Goal: Task Accomplishment & Management: Manage account settings

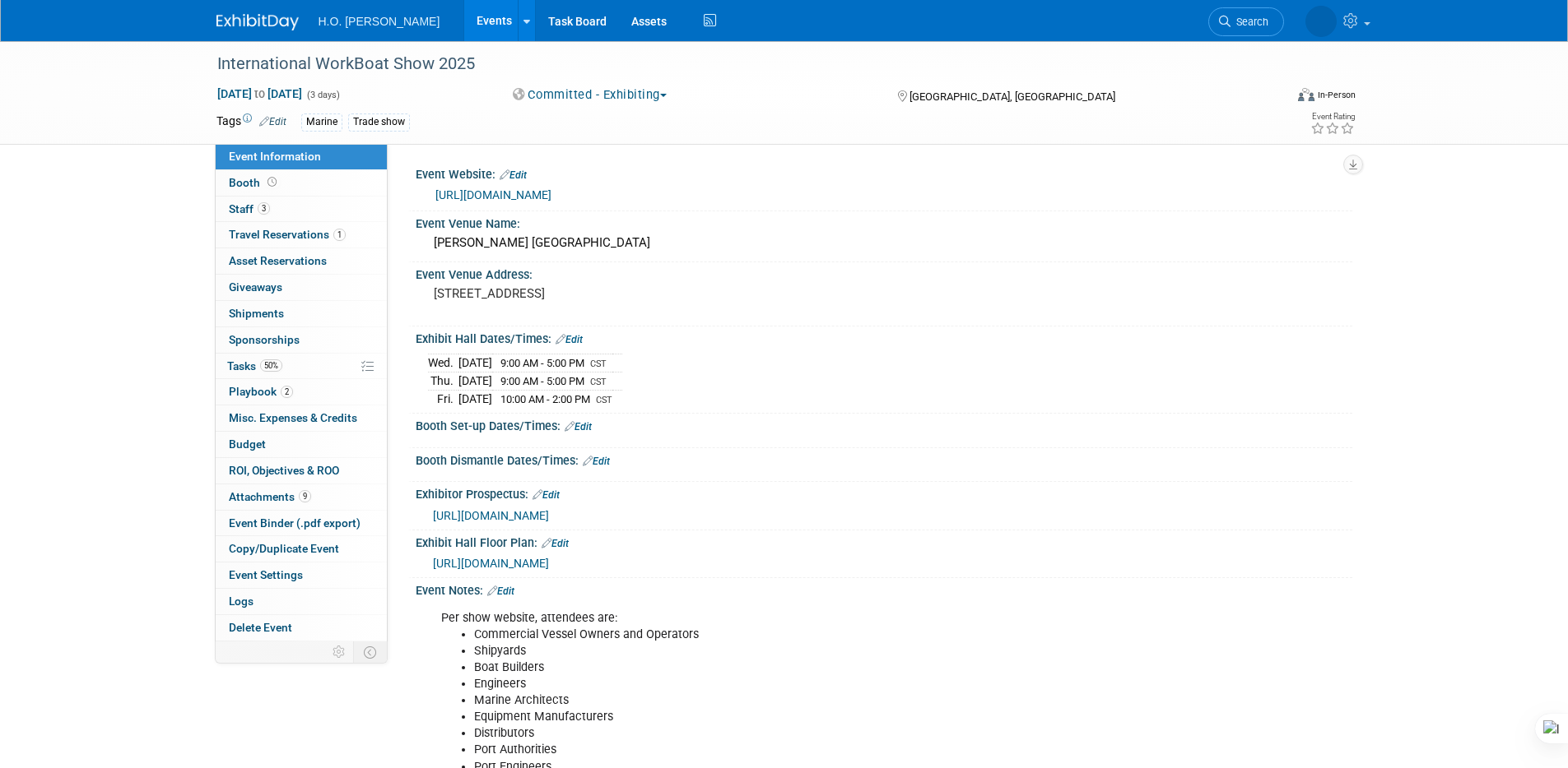
click at [464, 31] on link "Events" at bounding box center [494, 20] width 60 height 41
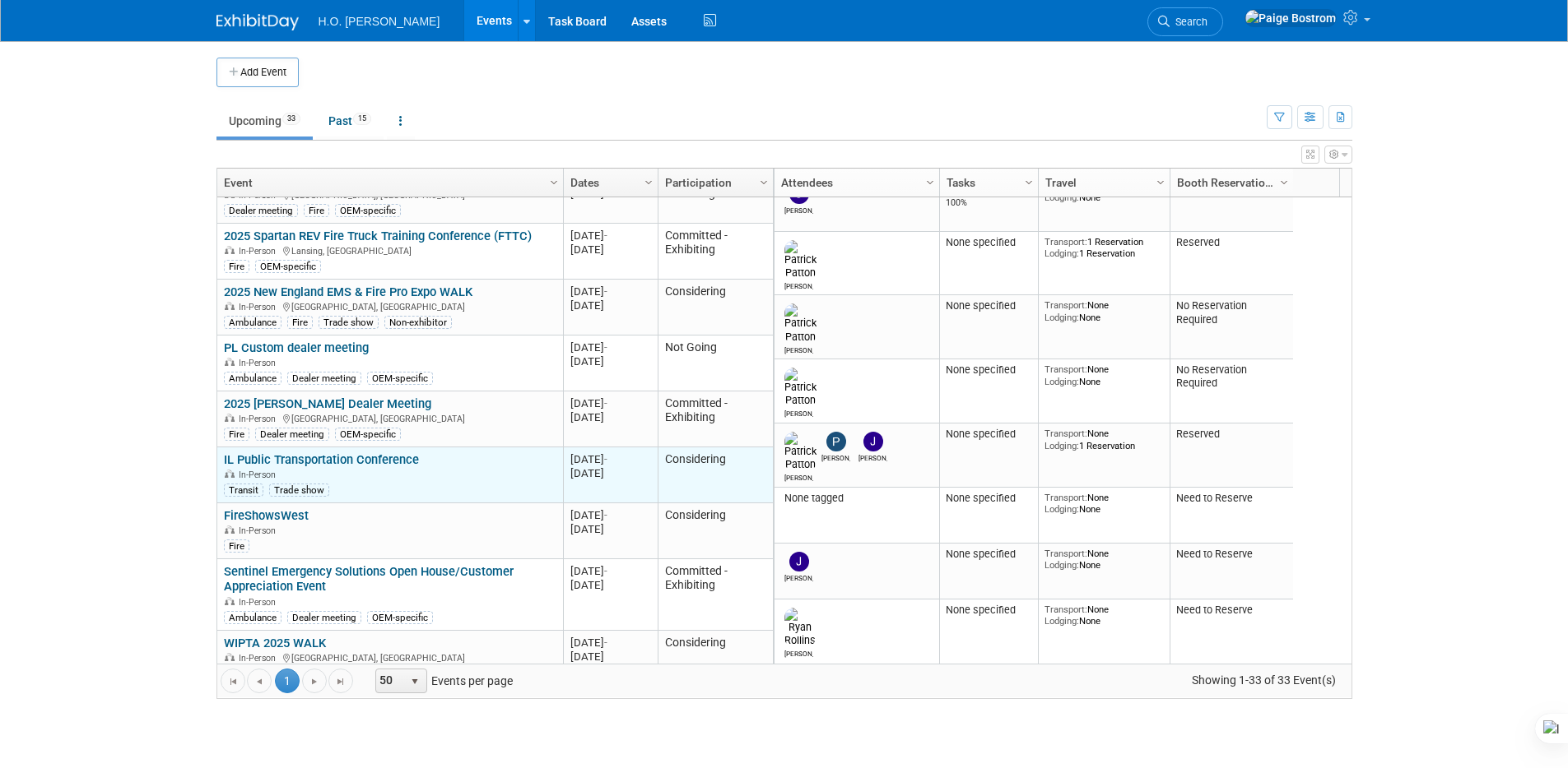
scroll to position [296, 0]
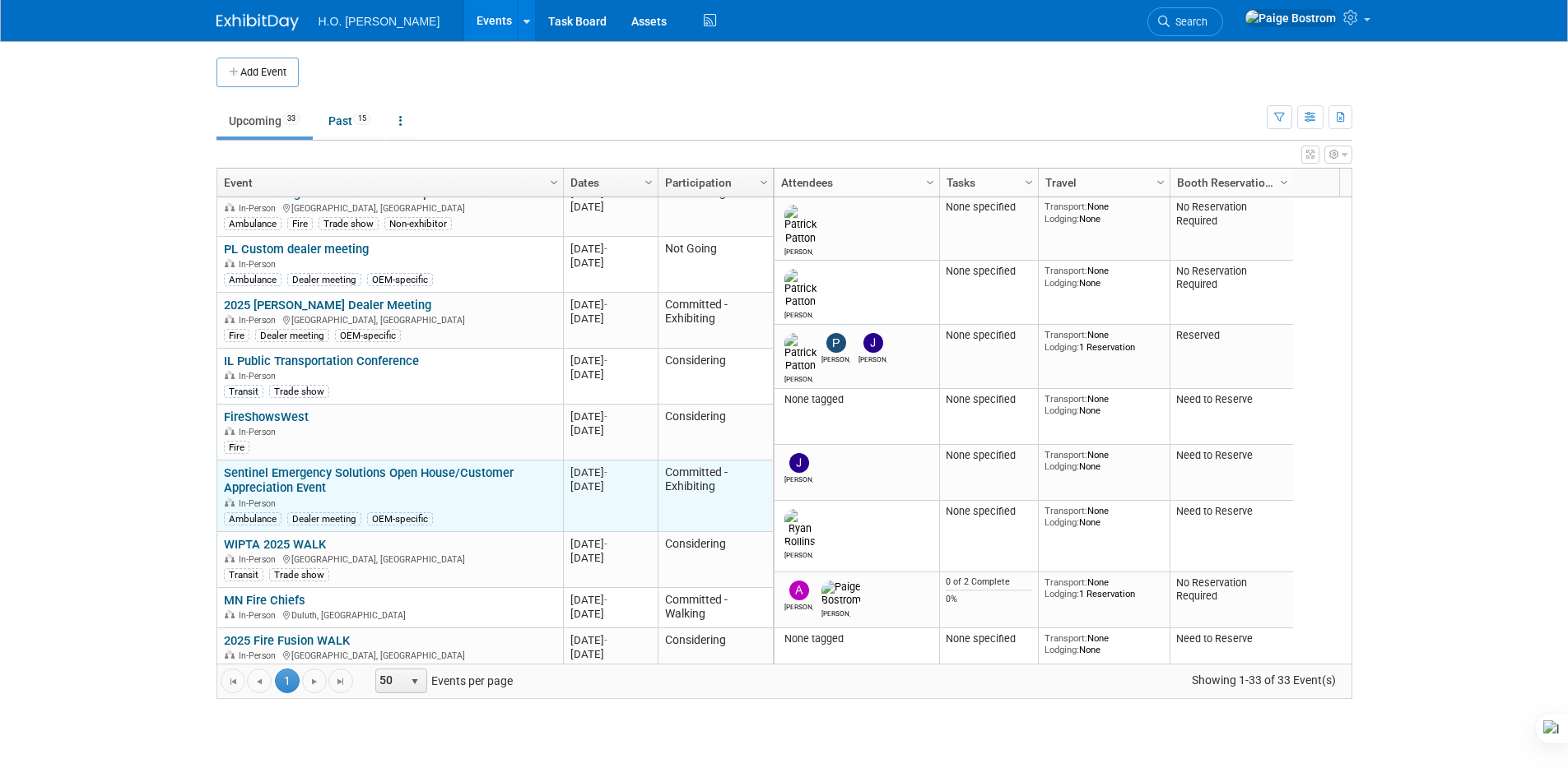
click at [450, 475] on link "Sentinel Emergency Solutions Open House/Customer Appreciation Event" at bounding box center [369, 481] width 290 height 31
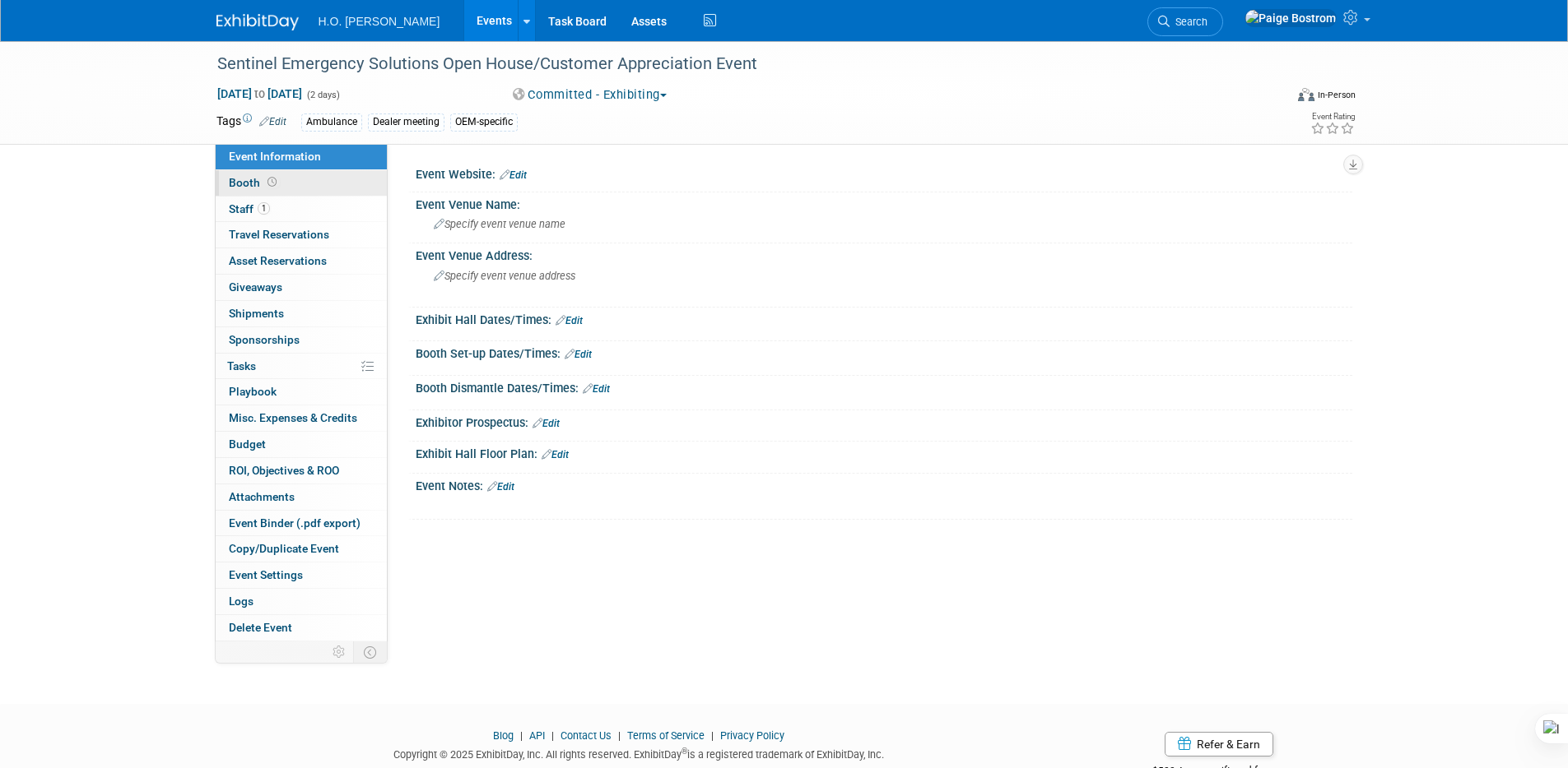
click at [309, 190] on link "Booth" at bounding box center [301, 183] width 171 height 25
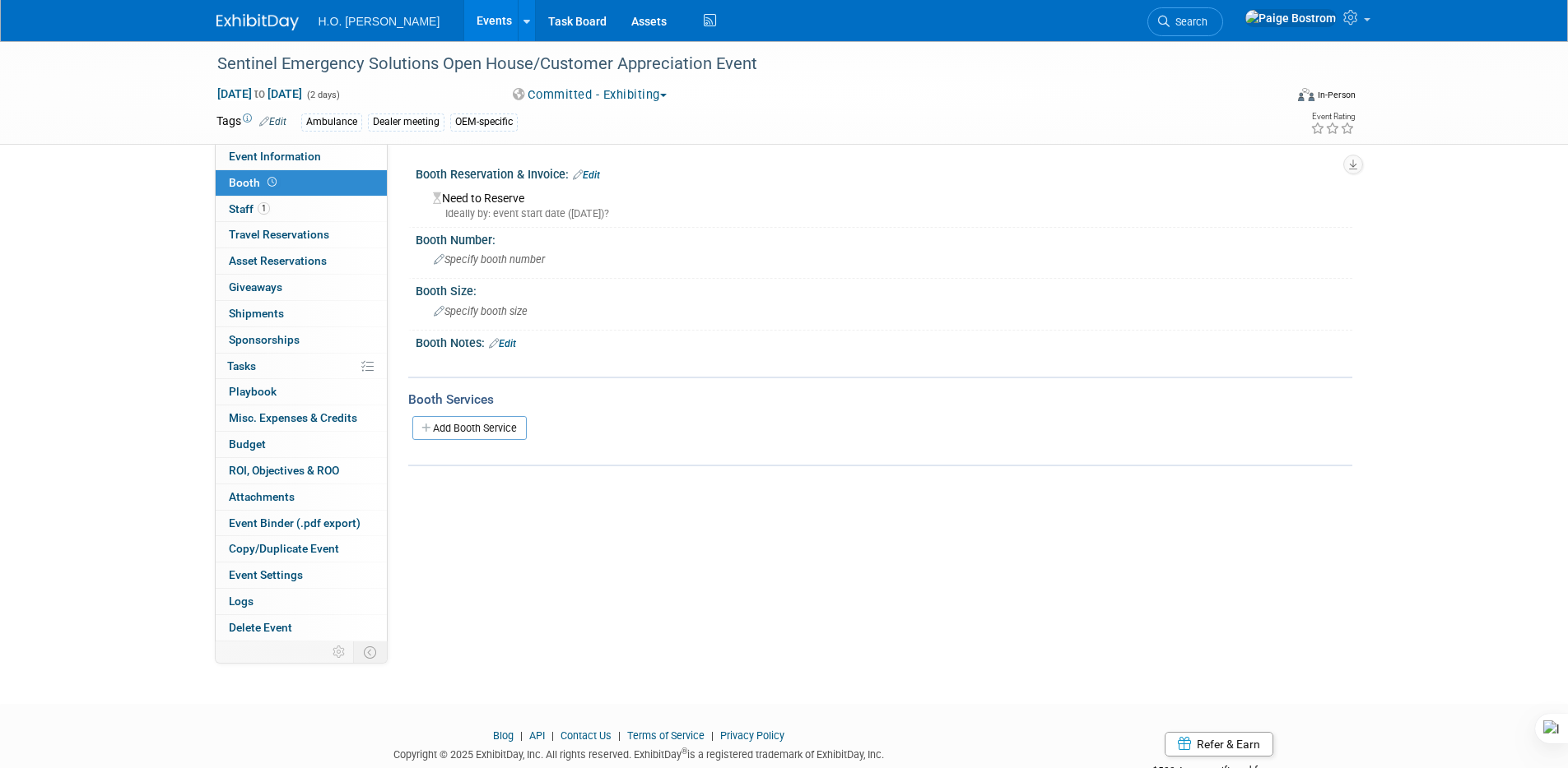
click at [593, 174] on link "Edit" at bounding box center [586, 175] width 27 height 11
select select "8"
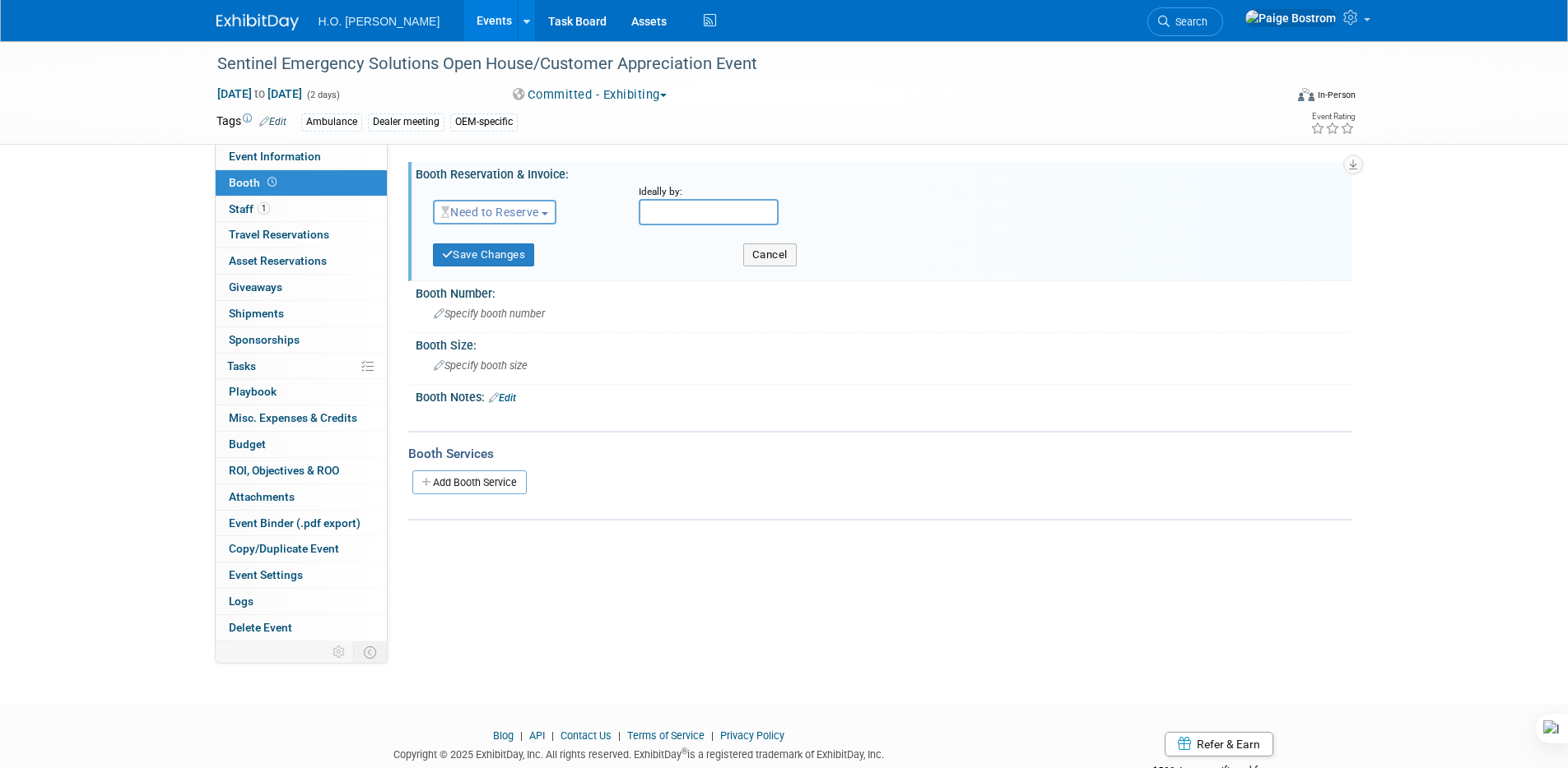
click at [529, 210] on span "Need to Reserve" at bounding box center [490, 212] width 98 height 13
click at [513, 264] on link "Reserved" at bounding box center [521, 264] width 176 height 23
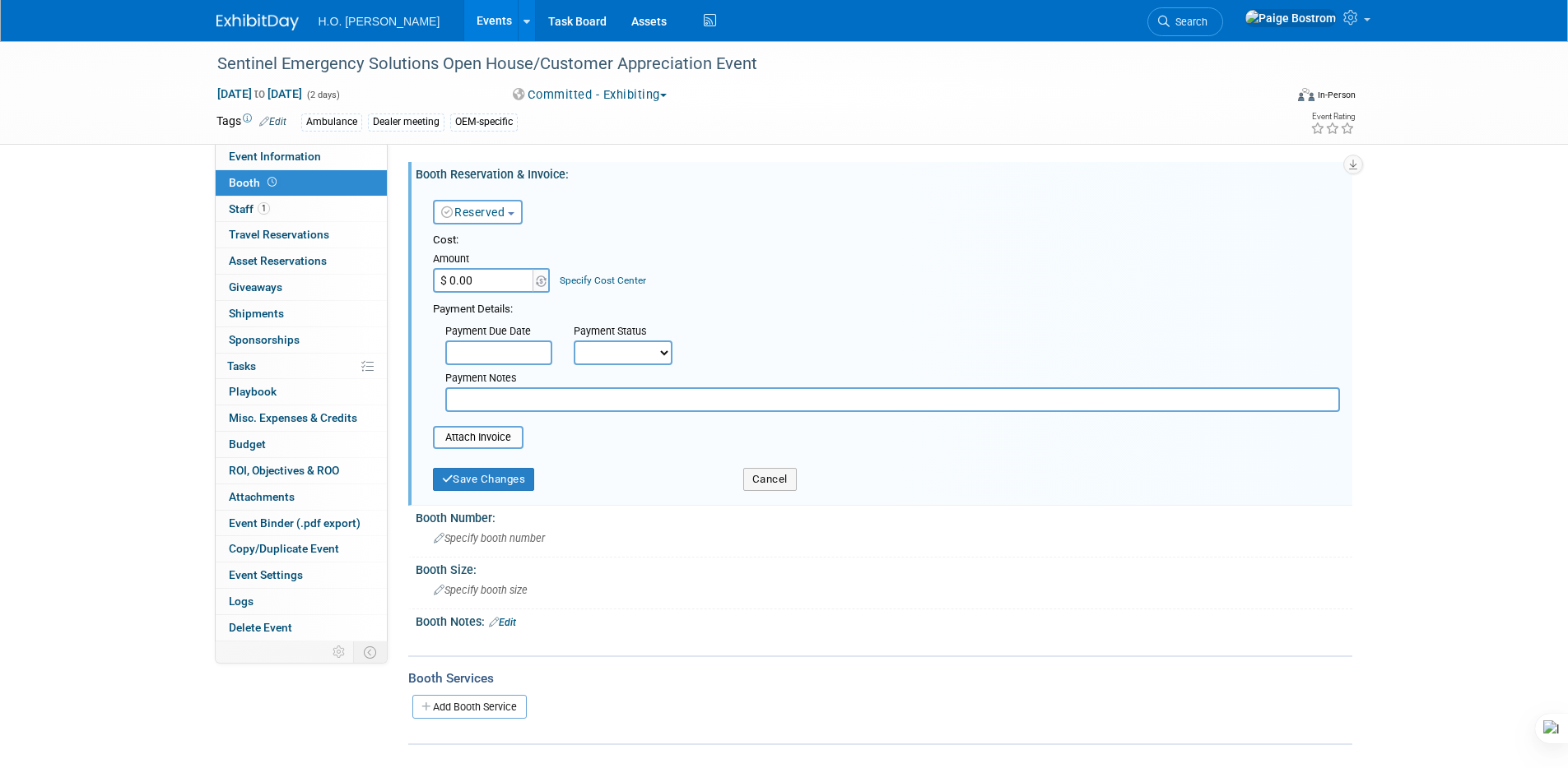
click at [492, 290] on html "H.O. Bostrom Events Add Event Bulk Upload Events Shareable Event Boards Recentl…" at bounding box center [784, 384] width 1568 height 768
type input "$ 750.00"
click at [520, 361] on input "text" at bounding box center [499, 353] width 107 height 25
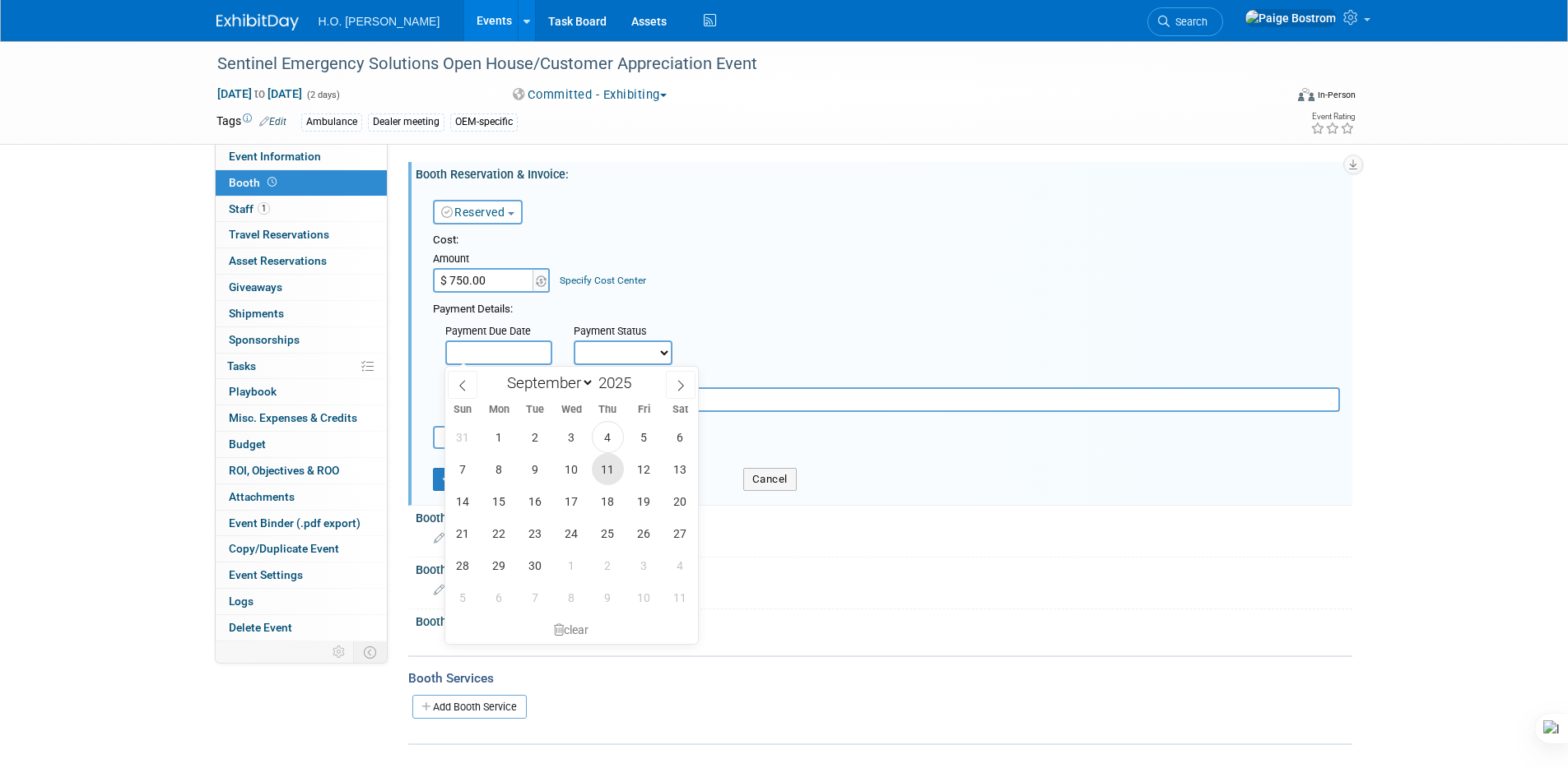
click at [606, 470] on span "11" at bounding box center [607, 469] width 33 height 33
type input "Sep 11, 2025"
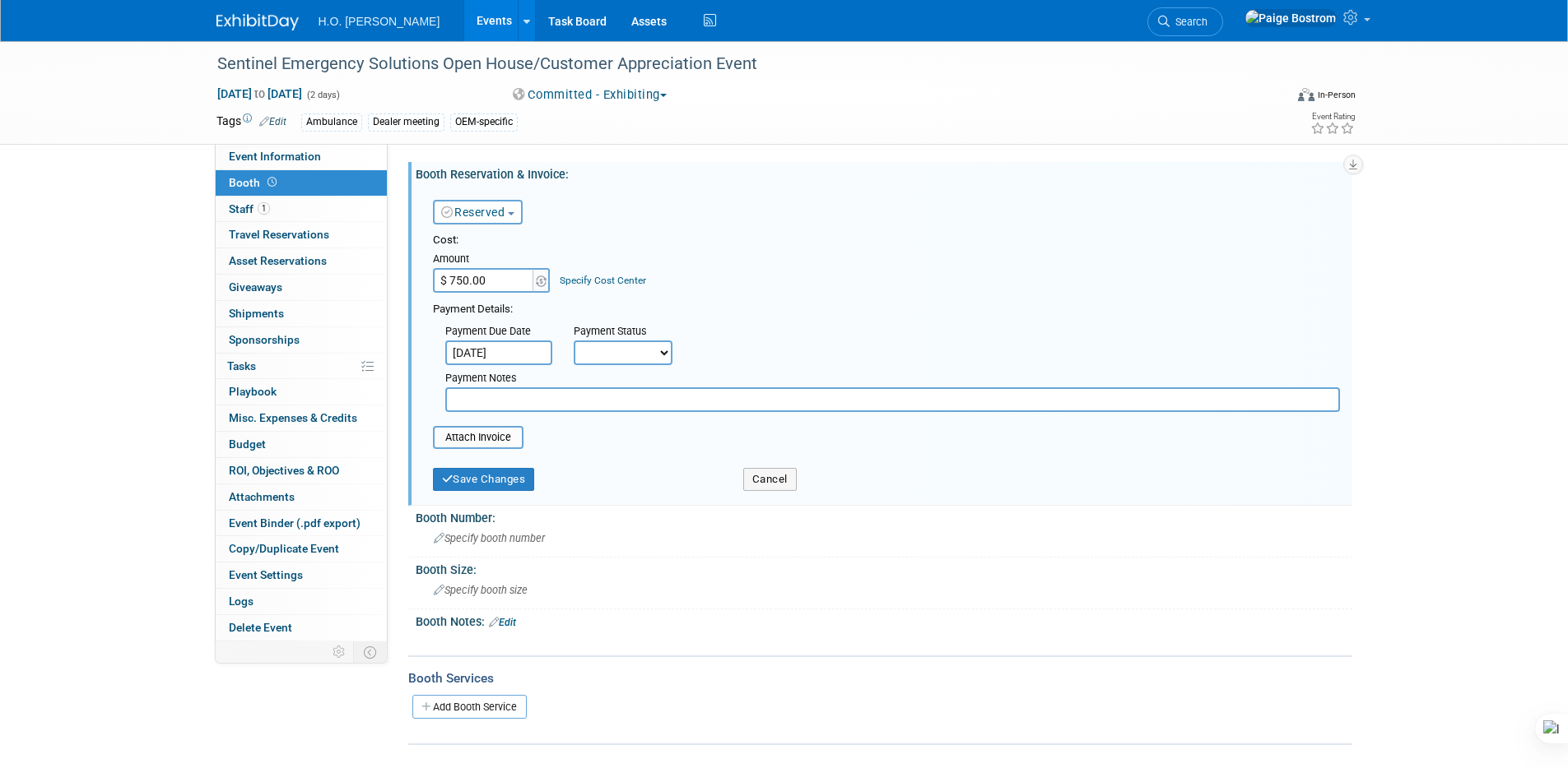
click at [641, 349] on select "Not Paid Yet Partially Paid Paid in Full" at bounding box center [623, 353] width 98 height 25
select select "3"
click at [574, 341] on select "Not Paid Yet Partially Paid Paid in Full" at bounding box center [623, 353] width 98 height 25
click at [461, 435] on input "file" at bounding box center [424, 438] width 196 height 19
click at [497, 441] on input "file" at bounding box center [424, 438] width 196 height 19
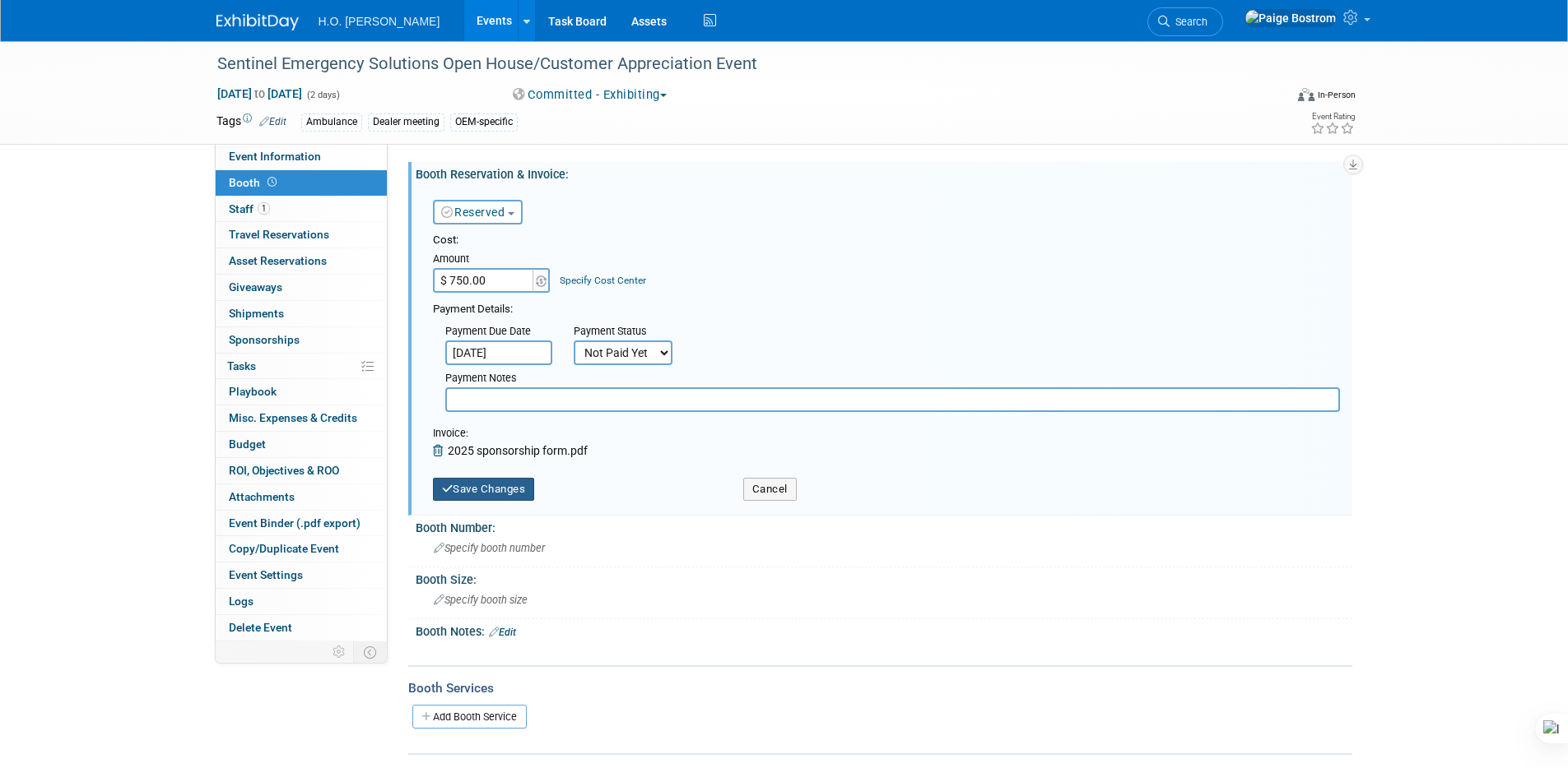
click at [519, 488] on button "Save Changes" at bounding box center [483, 489] width 102 height 23
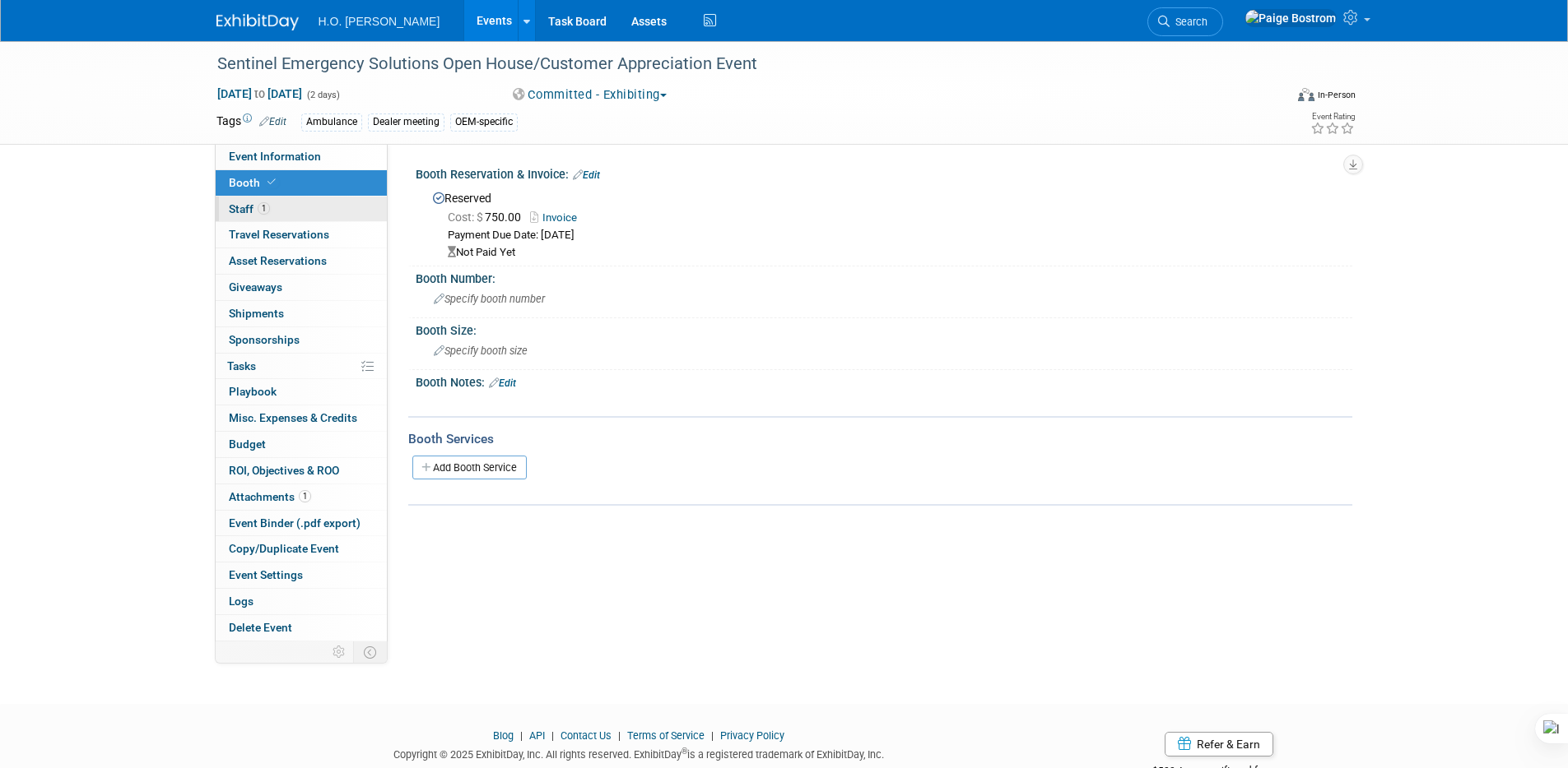
click at [267, 205] on span "1" at bounding box center [264, 208] width 12 height 12
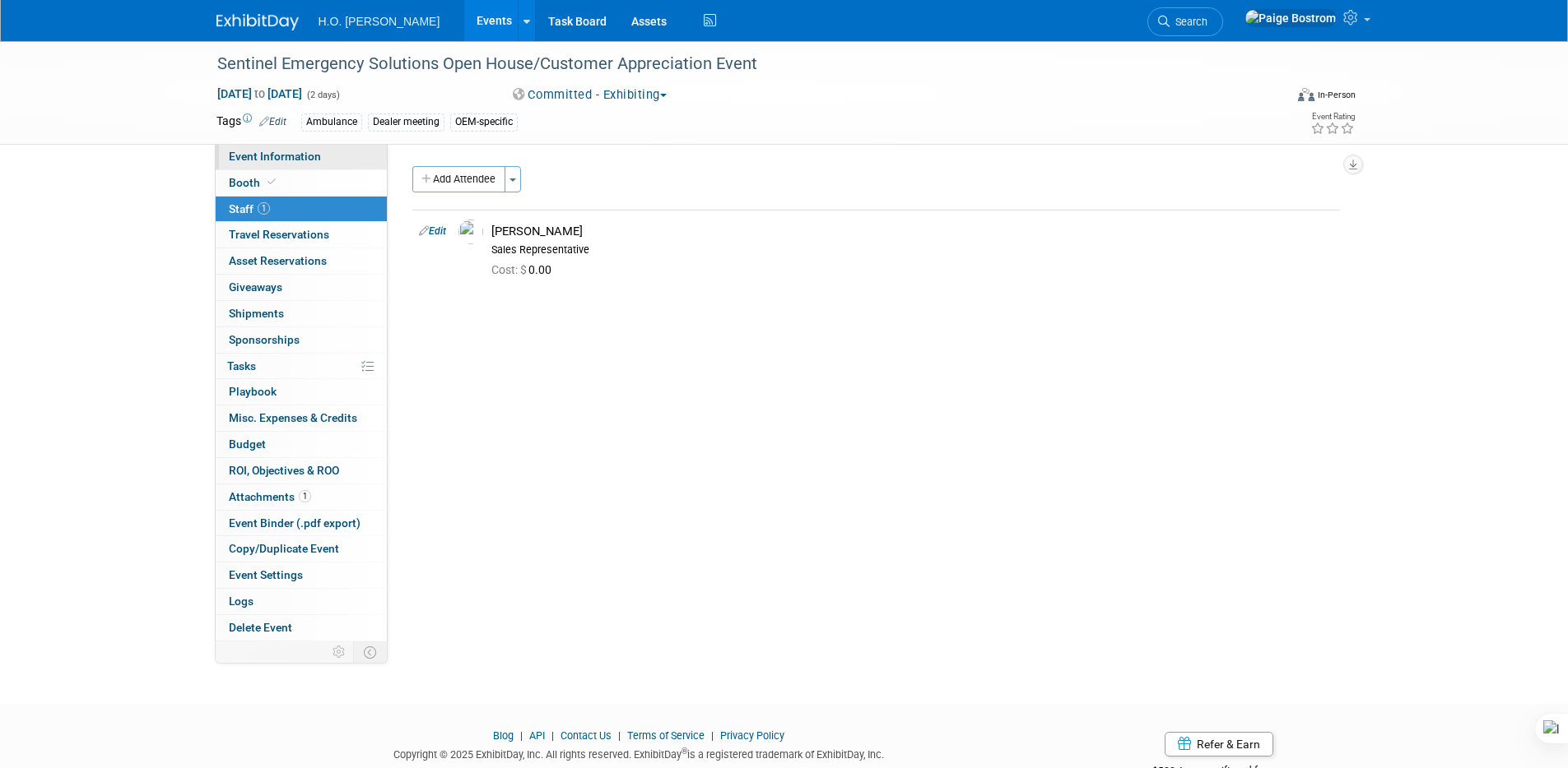
click at [295, 153] on span "Event Information" at bounding box center [274, 156] width 92 height 13
